Goal: Transaction & Acquisition: Download file/media

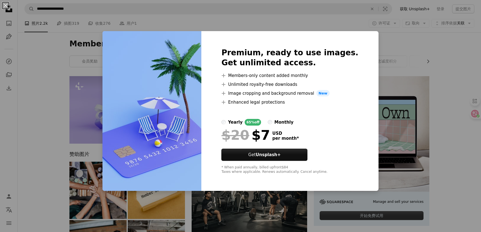
scroll to position [101, 0]
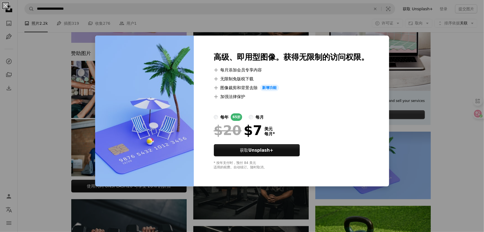
click at [413, 154] on div "An X shape 高级、即用型图像。获得无限制的访问权限。 A plus sign 每月添加会员专享内容 A plus sign 无限制免版税下载 A p…" at bounding box center [242, 116] width 484 height 232
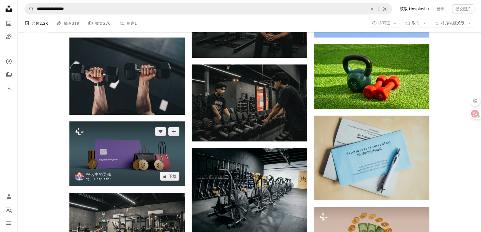
scroll to position [328, 0]
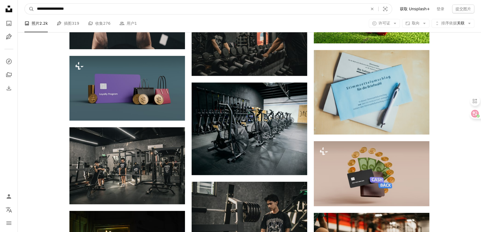
drag, startPoint x: 61, startPoint y: 7, endPoint x: 136, endPoint y: 14, distance: 75.2
click at [136, 14] on input "**********" at bounding box center [200, 9] width 332 height 11
type input "**********"
click button "A magnifying glass" at bounding box center [29, 9] width 9 height 11
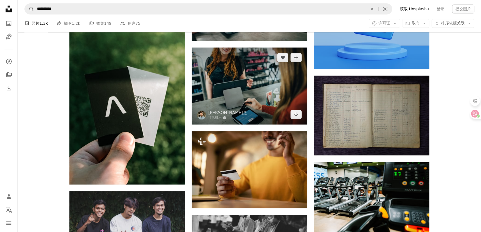
scroll to position [555, 0]
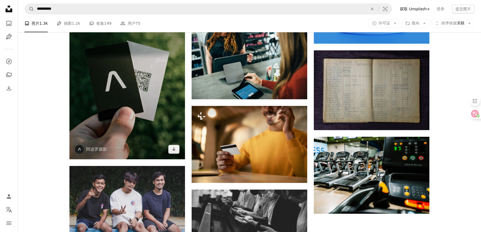
click at [146, 97] on img at bounding box center [126, 82] width 115 height 154
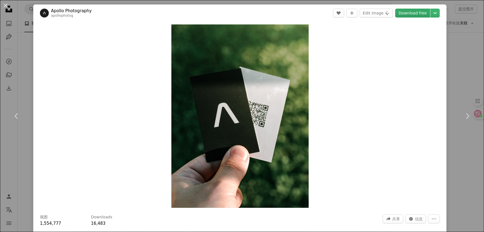
click at [421, 16] on link "Download free" at bounding box center [413, 13] width 35 height 9
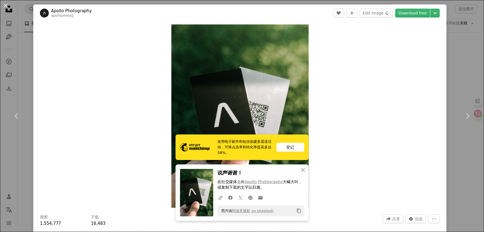
click at [462, 61] on div "An X shape Chevron left Chevron right Apollo Photography apollophotog A heart A…" at bounding box center [242, 116] width 484 height 232
